Goal: Navigation & Orientation: Find specific page/section

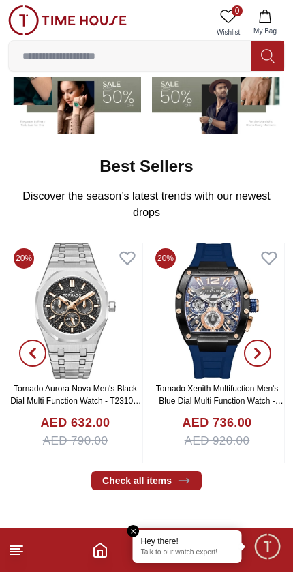
scroll to position [178, 0]
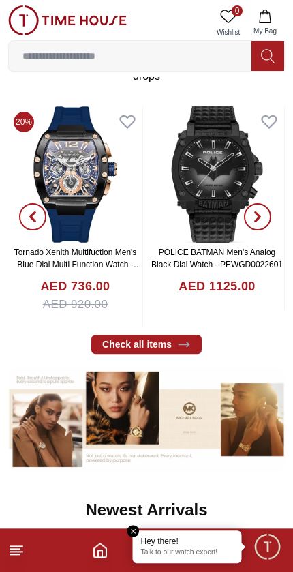
click at [18, 552] on line at bounding box center [16, 552] width 12 height 0
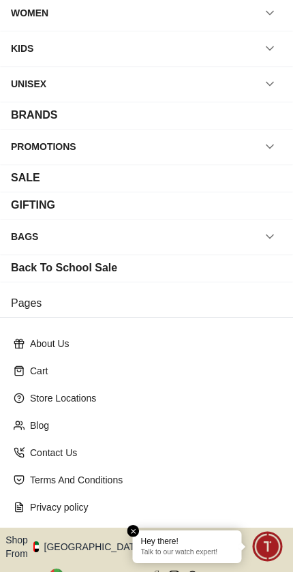
scroll to position [104, 0]
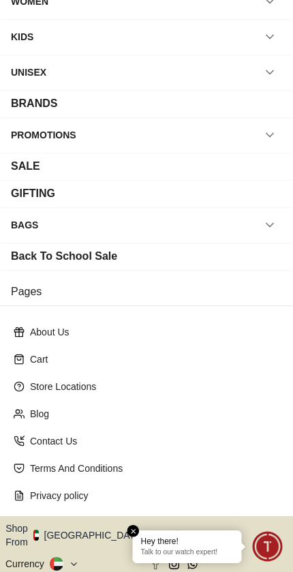
click at [39, 531] on img "button" at bounding box center [35, 535] width 5 height 11
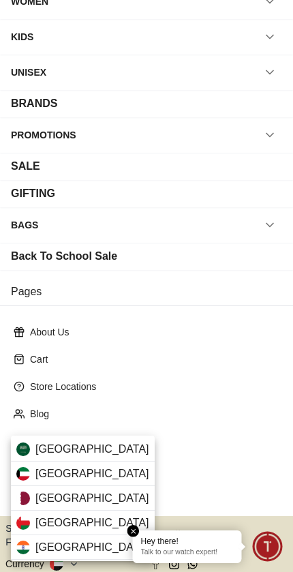
click at [99, 492] on div "[GEOGRAPHIC_DATA]" at bounding box center [83, 498] width 144 height 25
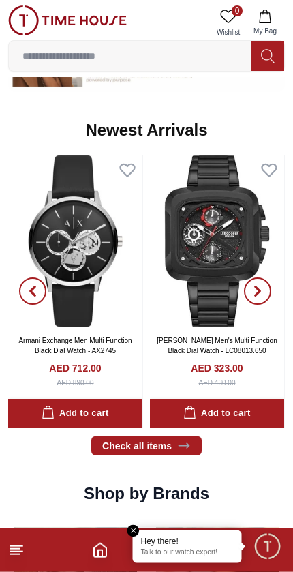
click at [22, 550] on icon at bounding box center [16, 550] width 16 height 16
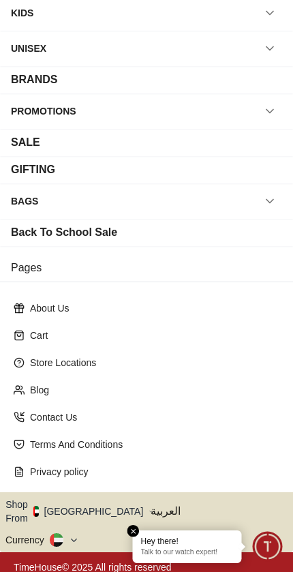
scroll to position [127, 0]
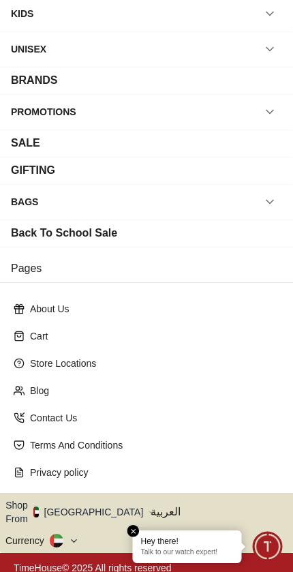
click at [91, 499] on button "Shop From [GEOGRAPHIC_DATA]" at bounding box center [79, 512] width 148 height 27
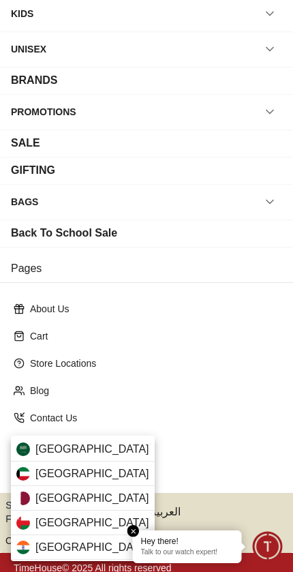
click at [90, 495] on div "[GEOGRAPHIC_DATA]" at bounding box center [83, 498] width 144 height 25
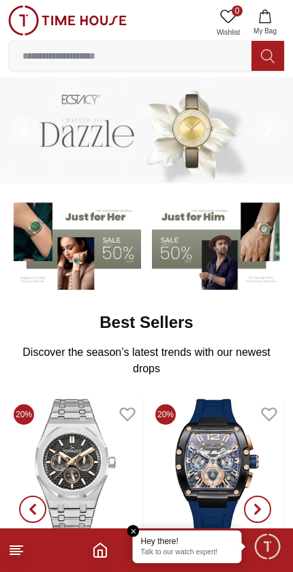
click at [274, 25] on button "My Bag" at bounding box center [266, 22] width 40 height 35
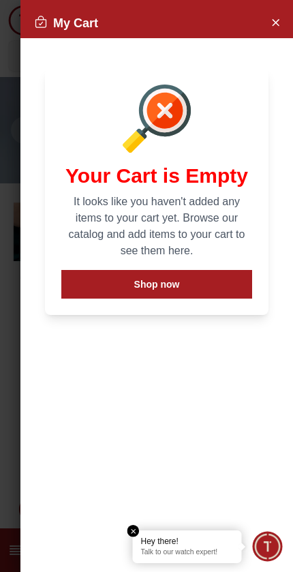
click at [134, 531] on em "Close tooltip" at bounding box center [134, 531] width 12 height 12
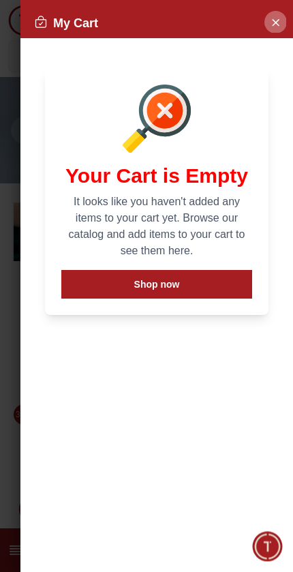
click at [268, 27] on button "Close Account" at bounding box center [276, 22] width 22 height 22
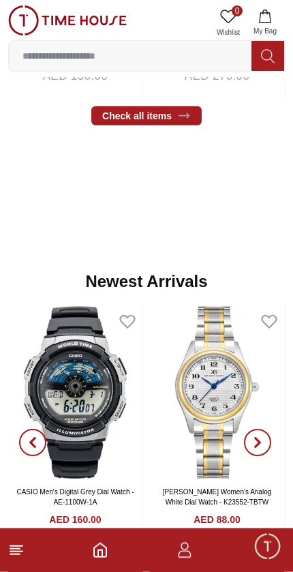
scroll to position [524, 0]
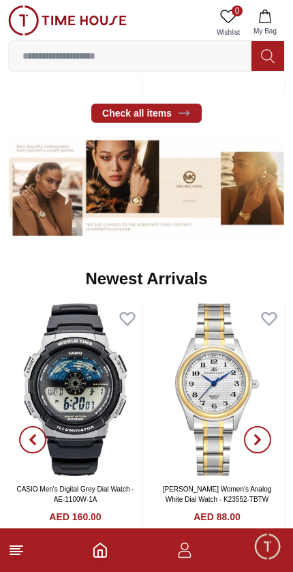
click at [24, 549] on icon at bounding box center [16, 550] width 16 height 16
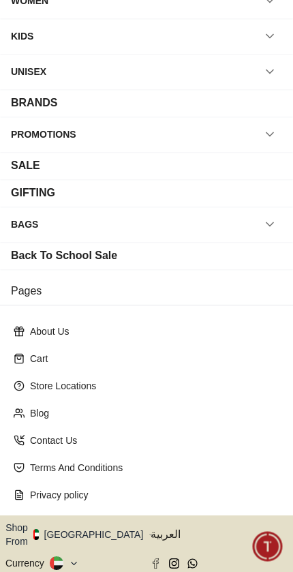
scroll to position [112, 0]
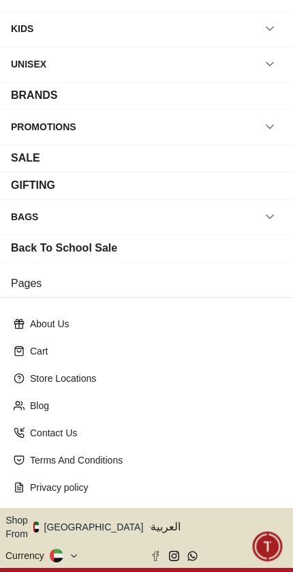
click at [39, 526] on img "button" at bounding box center [35, 527] width 5 height 11
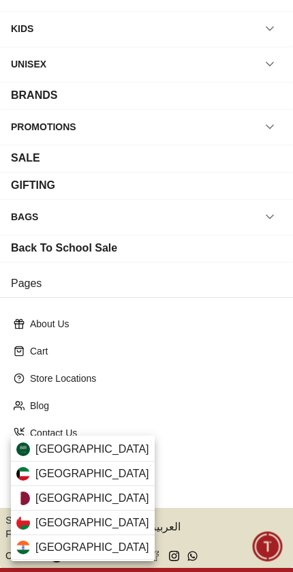
click at [87, 504] on div "[GEOGRAPHIC_DATA]" at bounding box center [83, 498] width 144 height 25
